Goal: Use online tool/utility: Utilize a website feature to perform a specific function

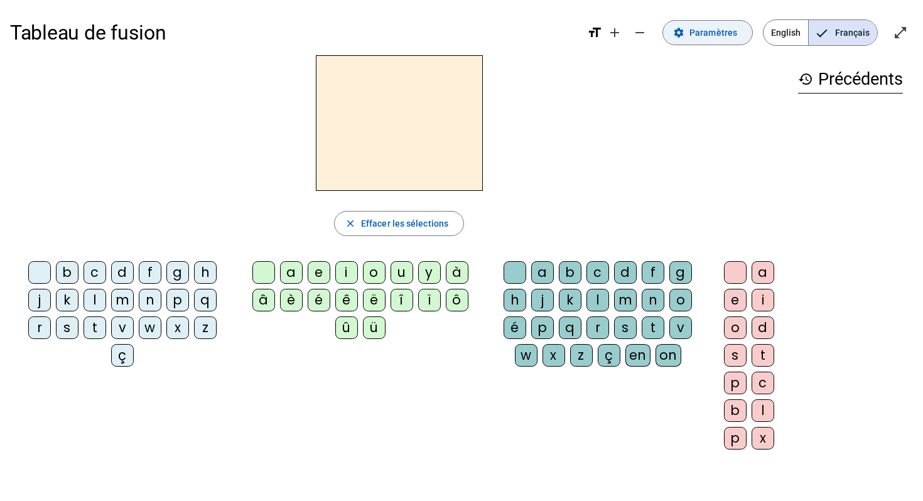
click at [688, 32] on span "Paramètres" at bounding box center [713, 32] width 48 height 15
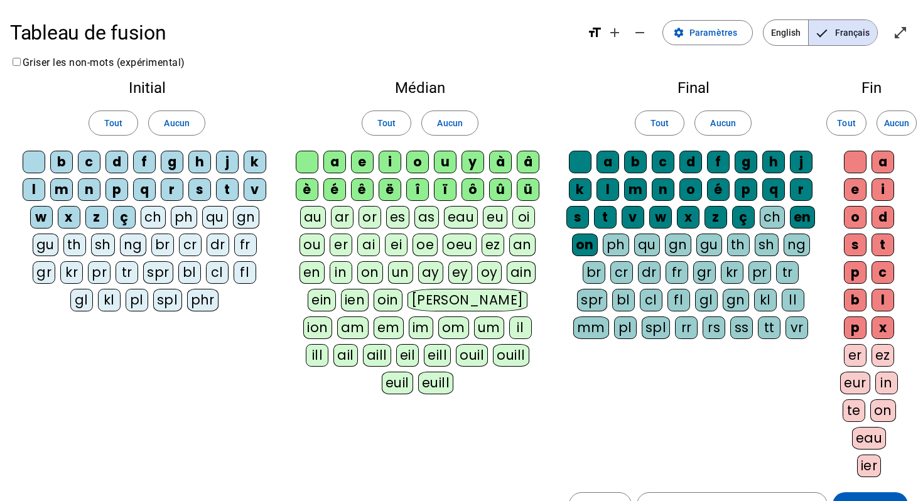
click at [452, 219] on div "eau" at bounding box center [461, 217] width 35 height 23
click at [321, 214] on div "au" at bounding box center [313, 217] width 26 height 23
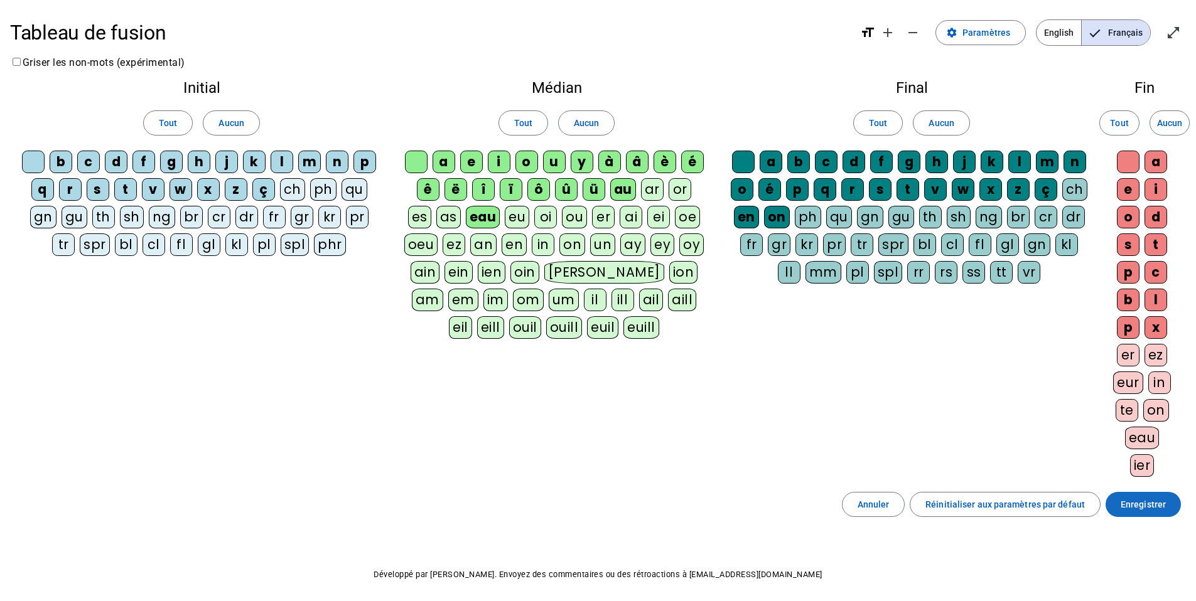
click at [688, 363] on span at bounding box center [1143, 505] width 75 height 30
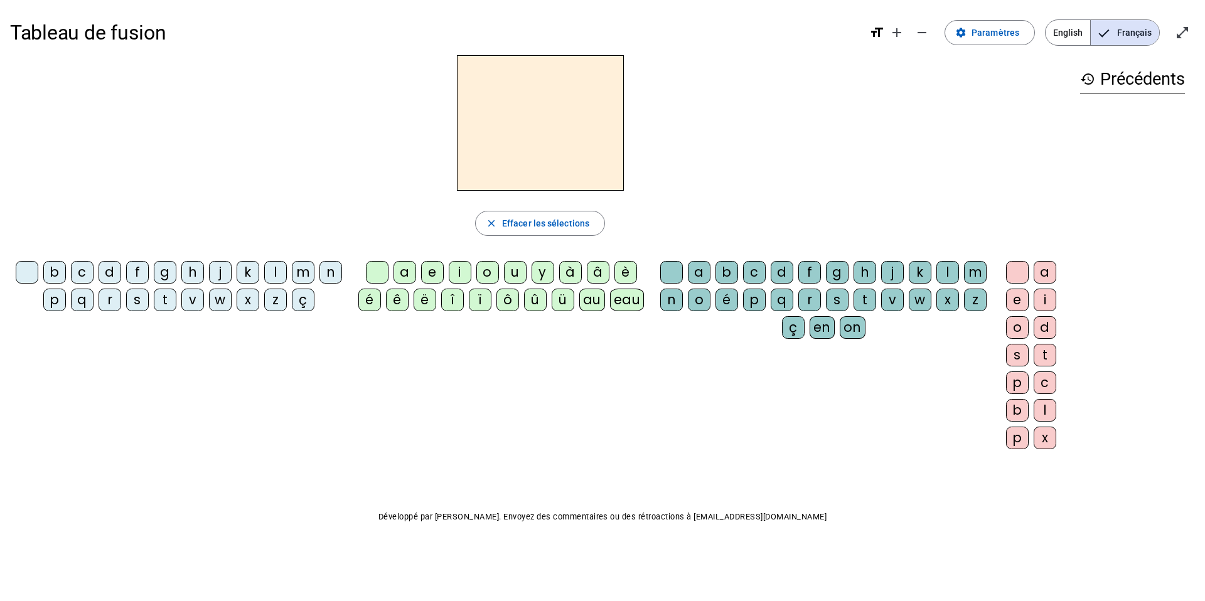
click at [54, 303] on div "p" at bounding box center [54, 300] width 23 height 23
click at [622, 301] on div "eau" at bounding box center [627, 300] width 35 height 23
click at [45, 266] on div "b" at bounding box center [54, 272] width 23 height 23
click at [144, 306] on div "s" at bounding box center [137, 300] width 23 height 23
click at [189, 297] on div "v" at bounding box center [192, 300] width 23 height 23
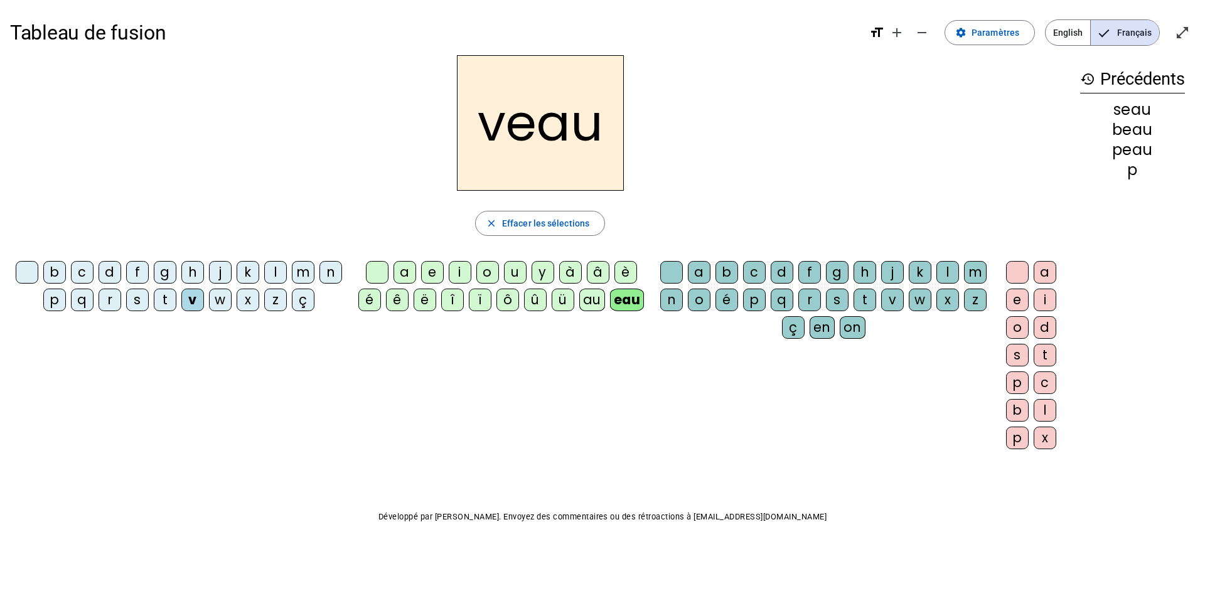
click at [188, 298] on div "v" at bounding box center [192, 300] width 23 height 23
click at [33, 274] on div at bounding box center [27, 272] width 23 height 23
click at [593, 308] on div "au" at bounding box center [592, 300] width 26 height 23
click at [688, 310] on div "x" at bounding box center [948, 300] width 23 height 23
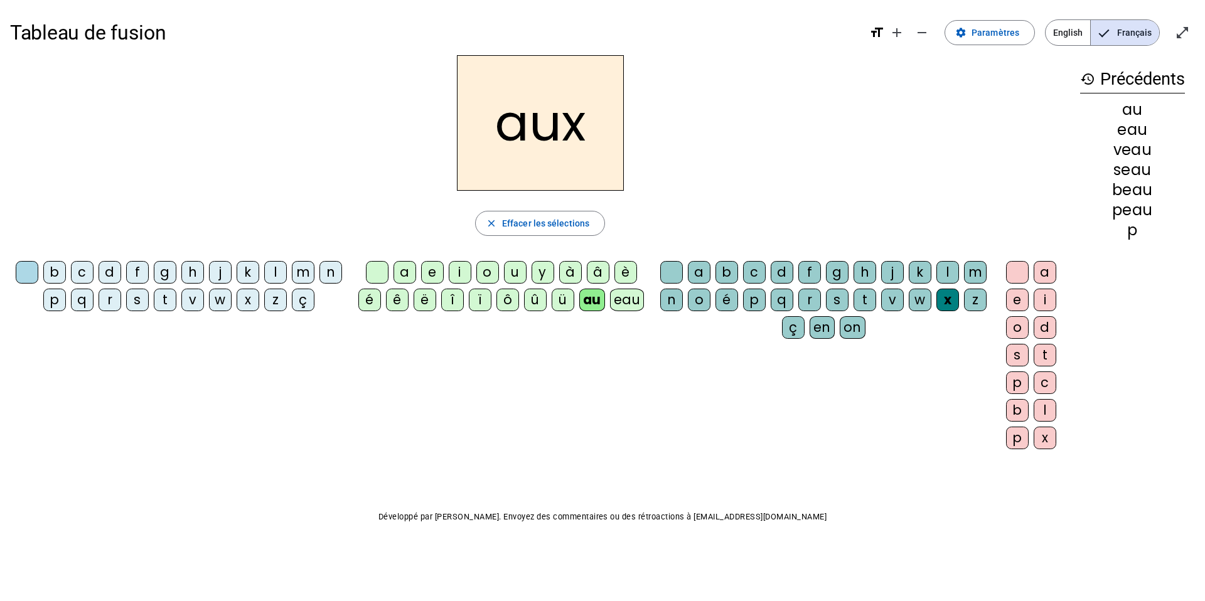
click at [169, 304] on div "t" at bounding box center [165, 300] width 23 height 23
click at [299, 267] on div "m" at bounding box center [303, 272] width 23 height 23
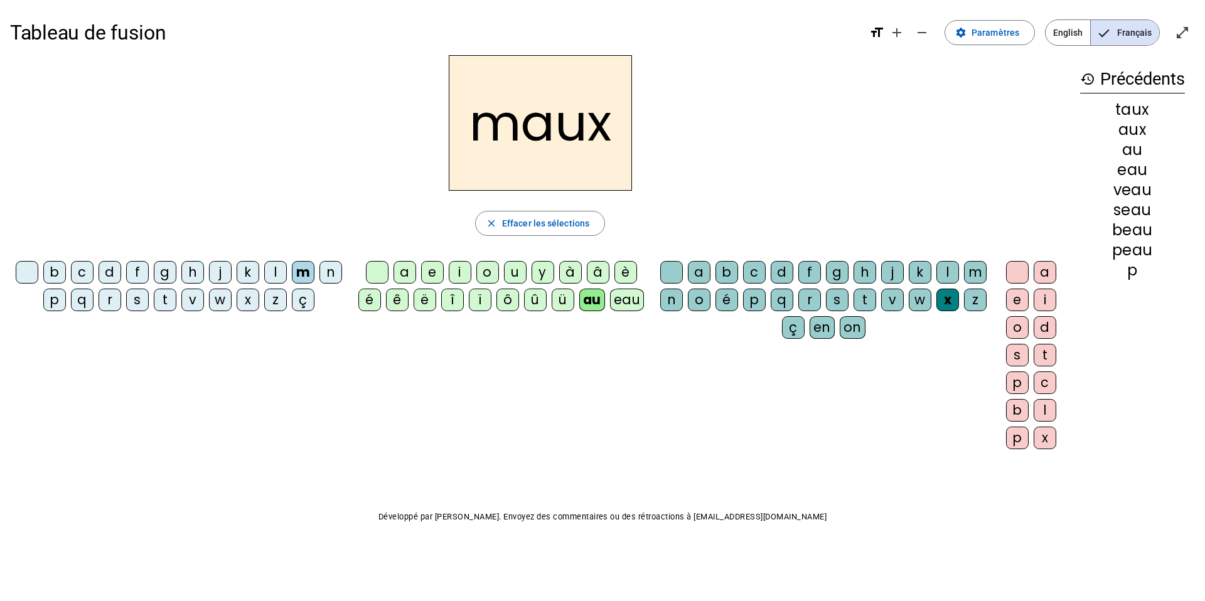
click at [143, 274] on div "f" at bounding box center [137, 272] width 23 height 23
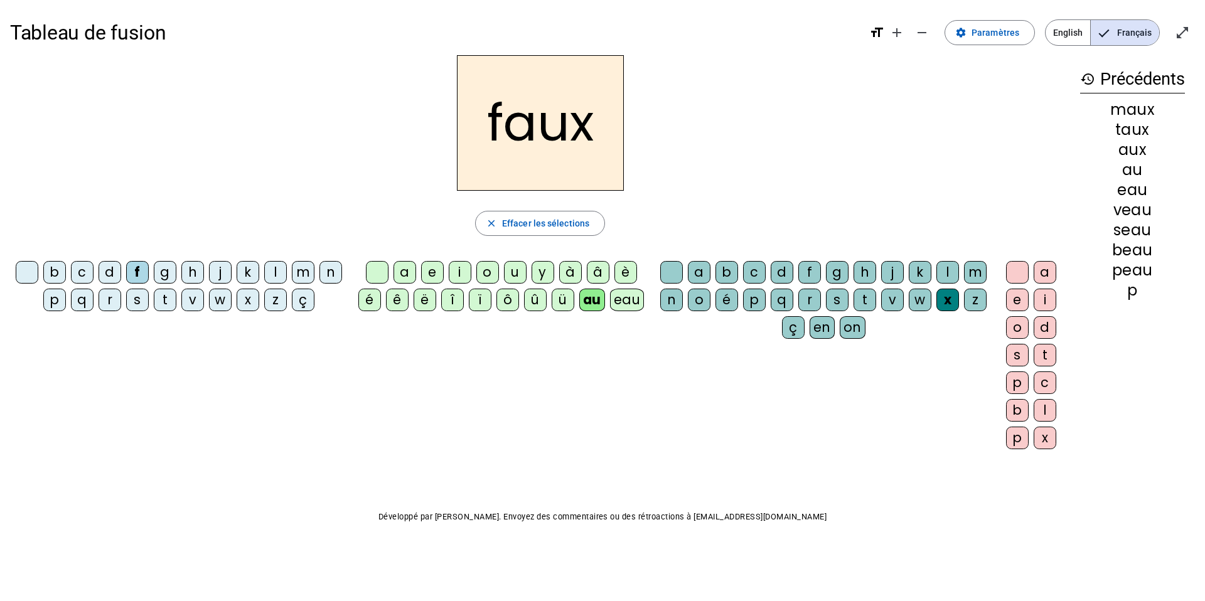
click at [688, 308] on div "t" at bounding box center [865, 300] width 23 height 23
click at [194, 269] on div "h" at bounding box center [192, 272] width 23 height 23
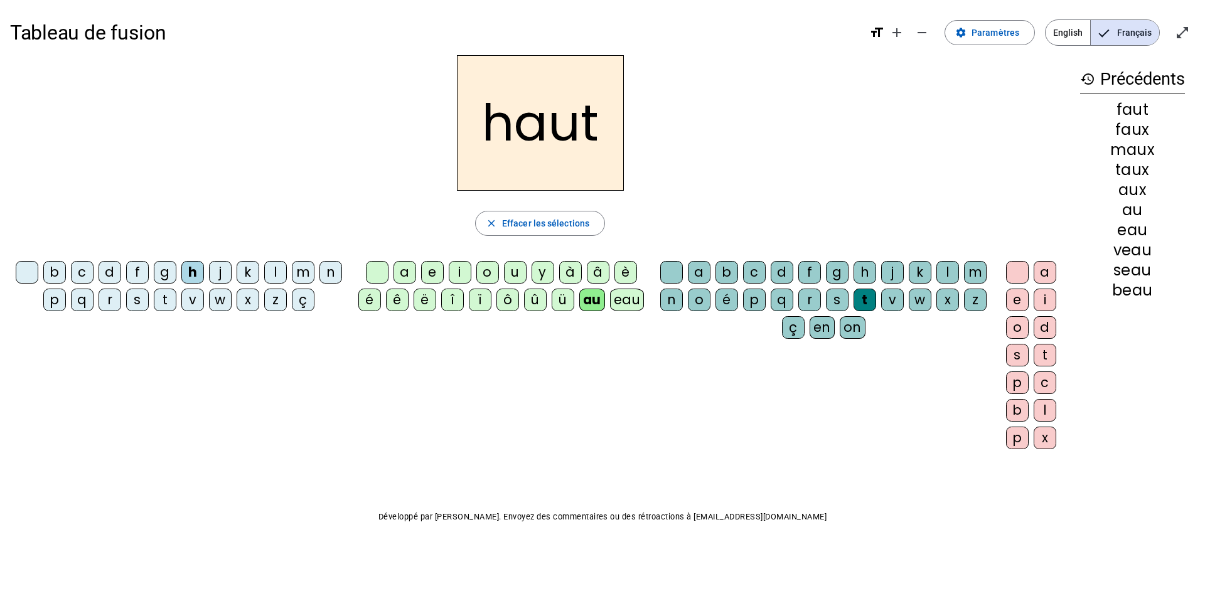
click at [197, 293] on div "v" at bounding box center [192, 300] width 23 height 23
